Goal: Information Seeking & Learning: Learn about a topic

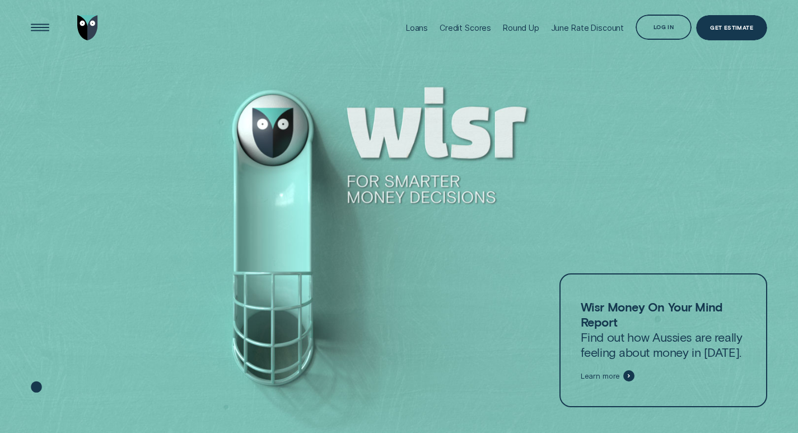
click at [736, 130] on div at bounding box center [399, 216] width 798 height 433
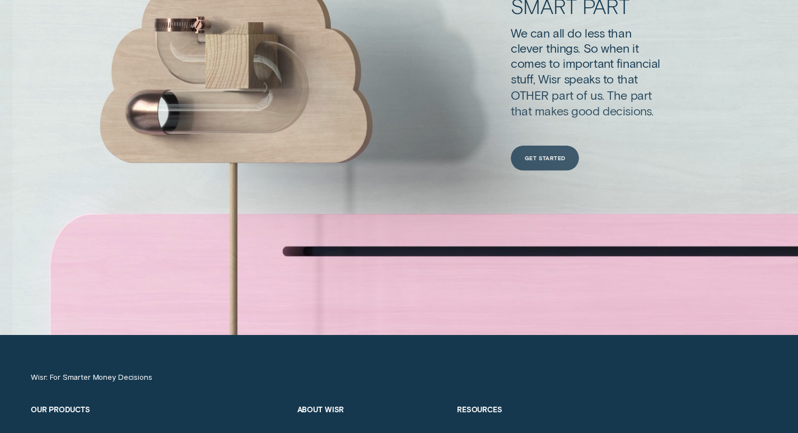
scroll to position [3666, 0]
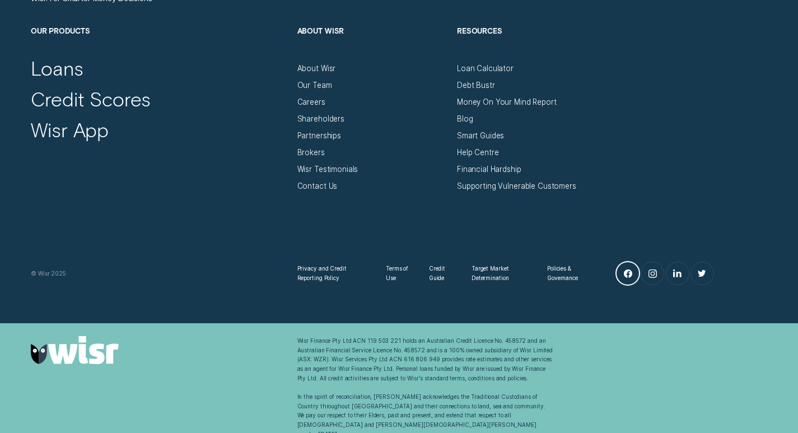
click at [630, 277] on icon "Facebook" at bounding box center [628, 273] width 8 height 8
click at [463, 119] on div "Blog" at bounding box center [465, 119] width 16 height 10
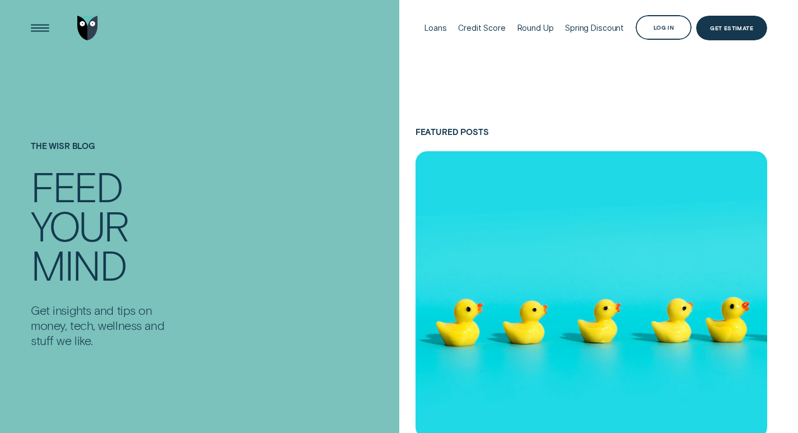
scroll to position [280, 0]
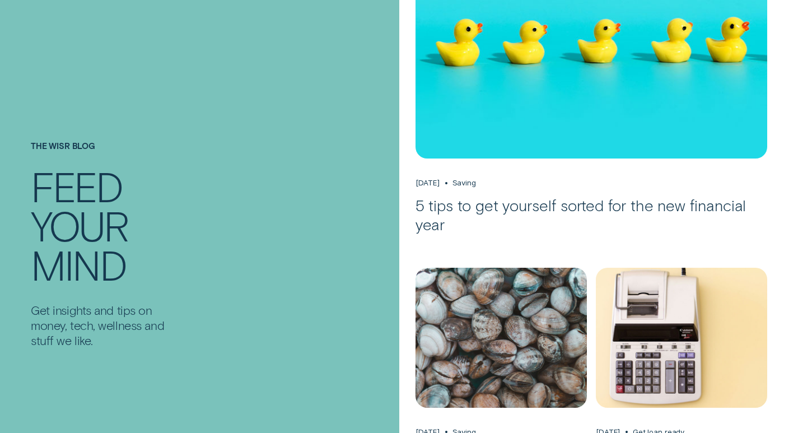
click at [81, 155] on h1 "The Wisr Blog" at bounding box center [100, 154] width 139 height 26
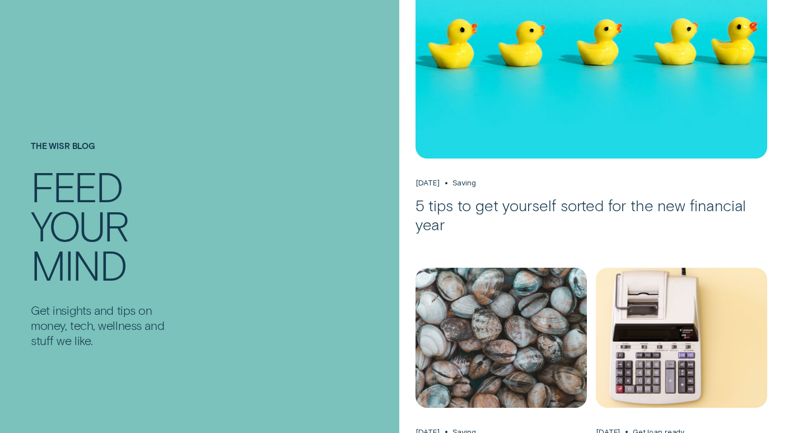
click at [460, 204] on h3 "5 tips to get yourself sorted for the new financial year" at bounding box center [591, 215] width 352 height 38
